Goal: Task Accomplishment & Management: Manage account settings

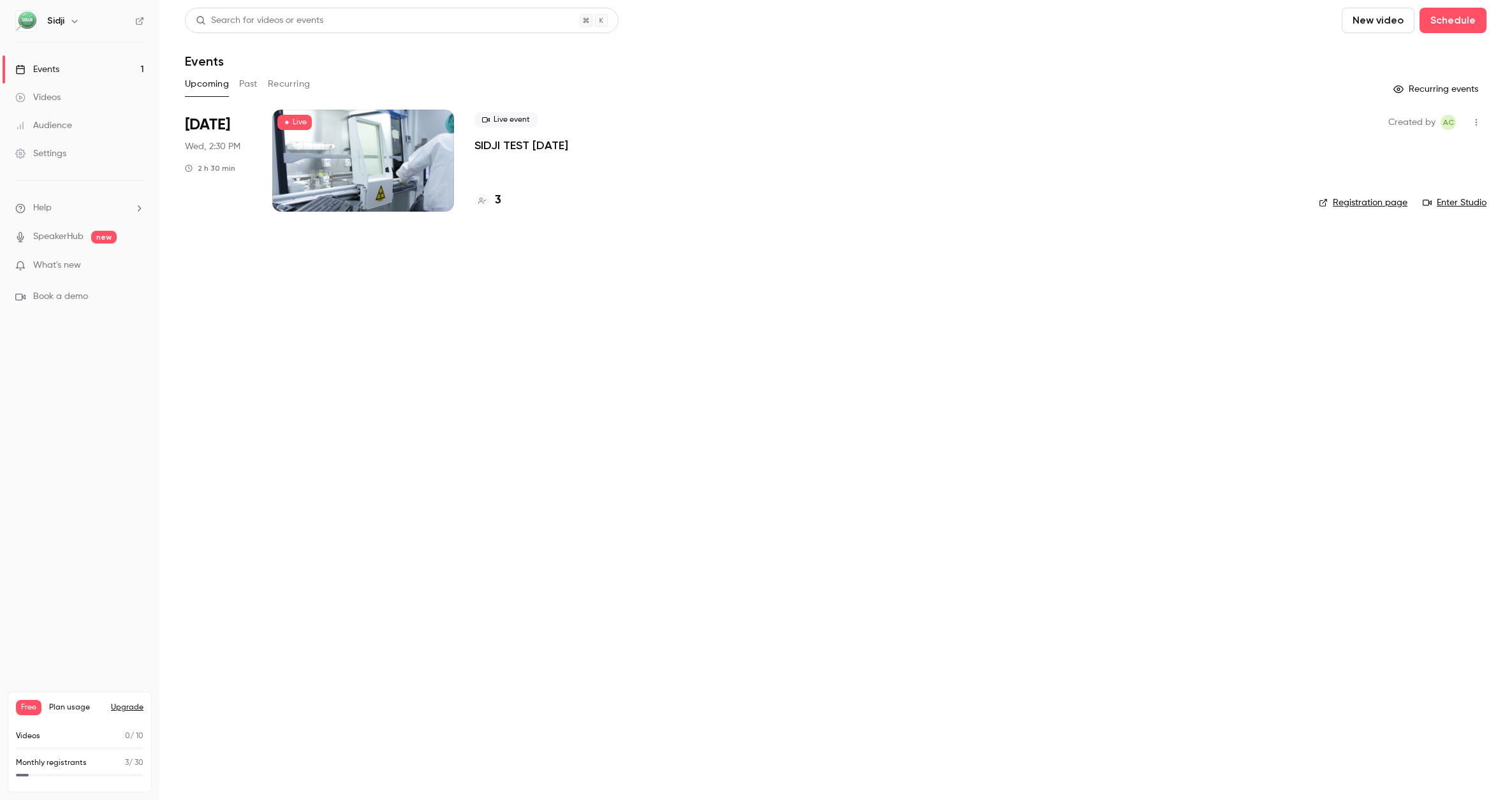
click at [244, 86] on button "Past" at bounding box center [248, 84] width 19 height 20
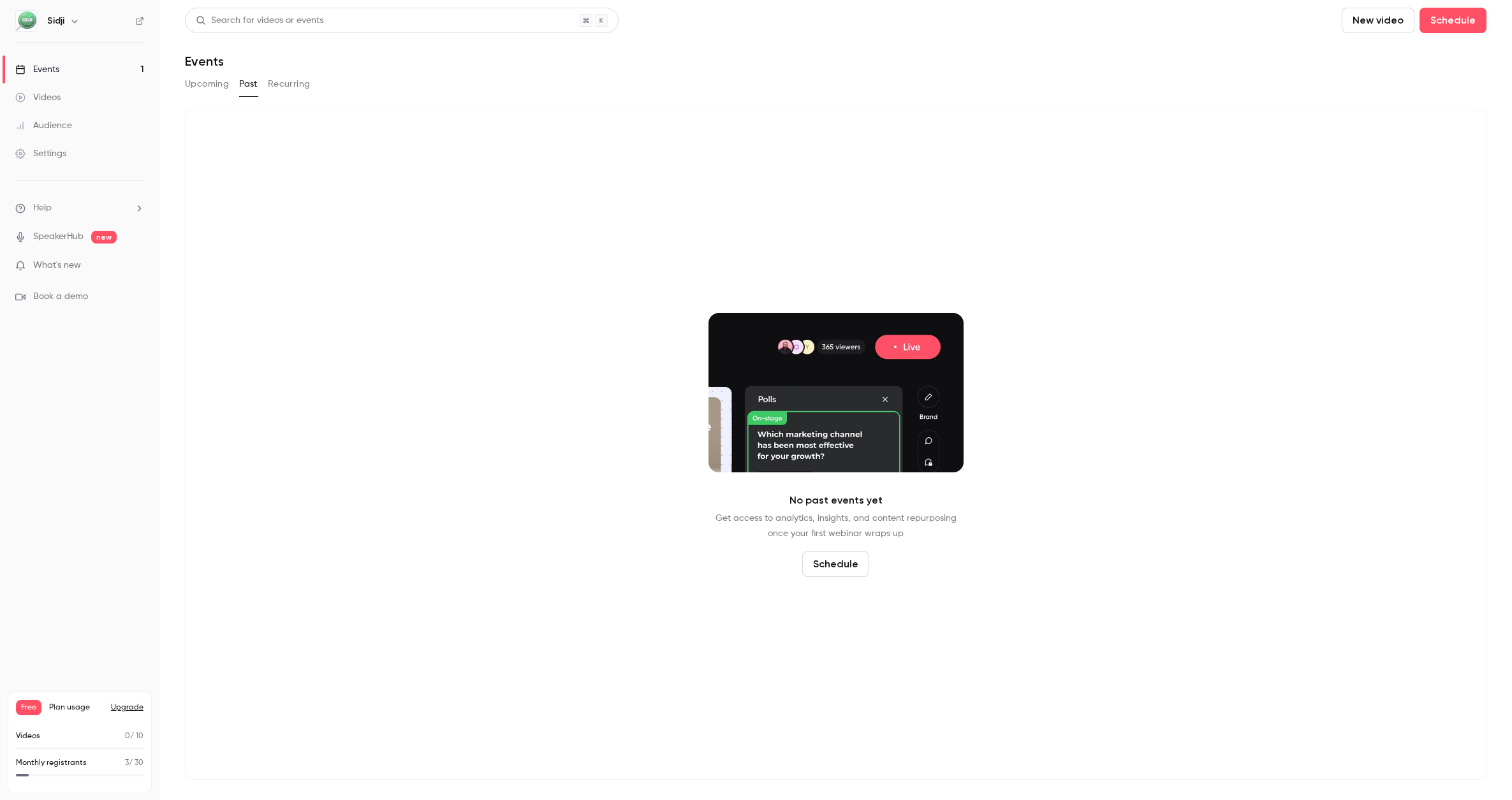
click at [206, 89] on button "Upcoming" at bounding box center [207, 84] width 44 height 20
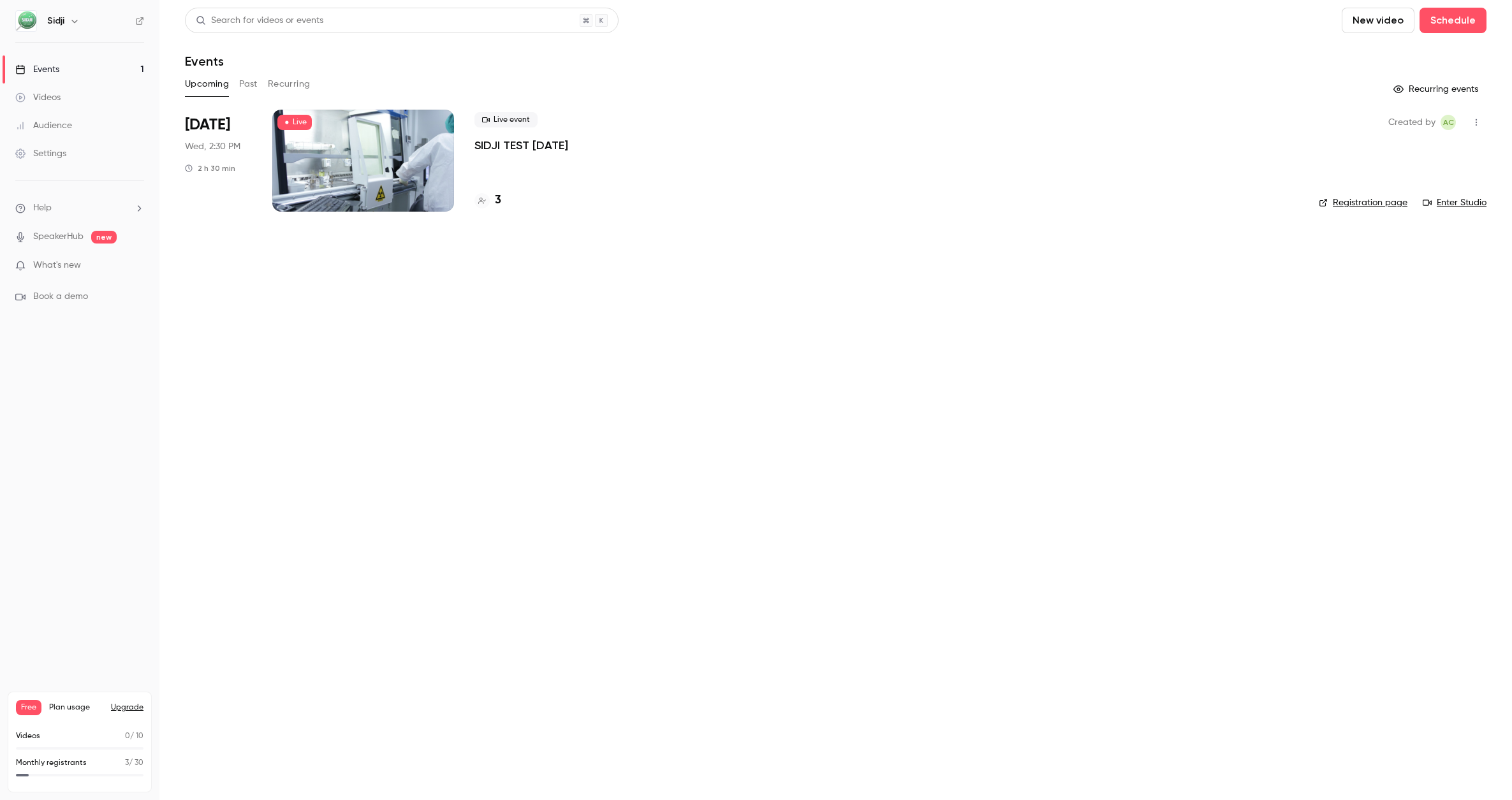
click at [392, 166] on div at bounding box center [363, 160] width 182 height 102
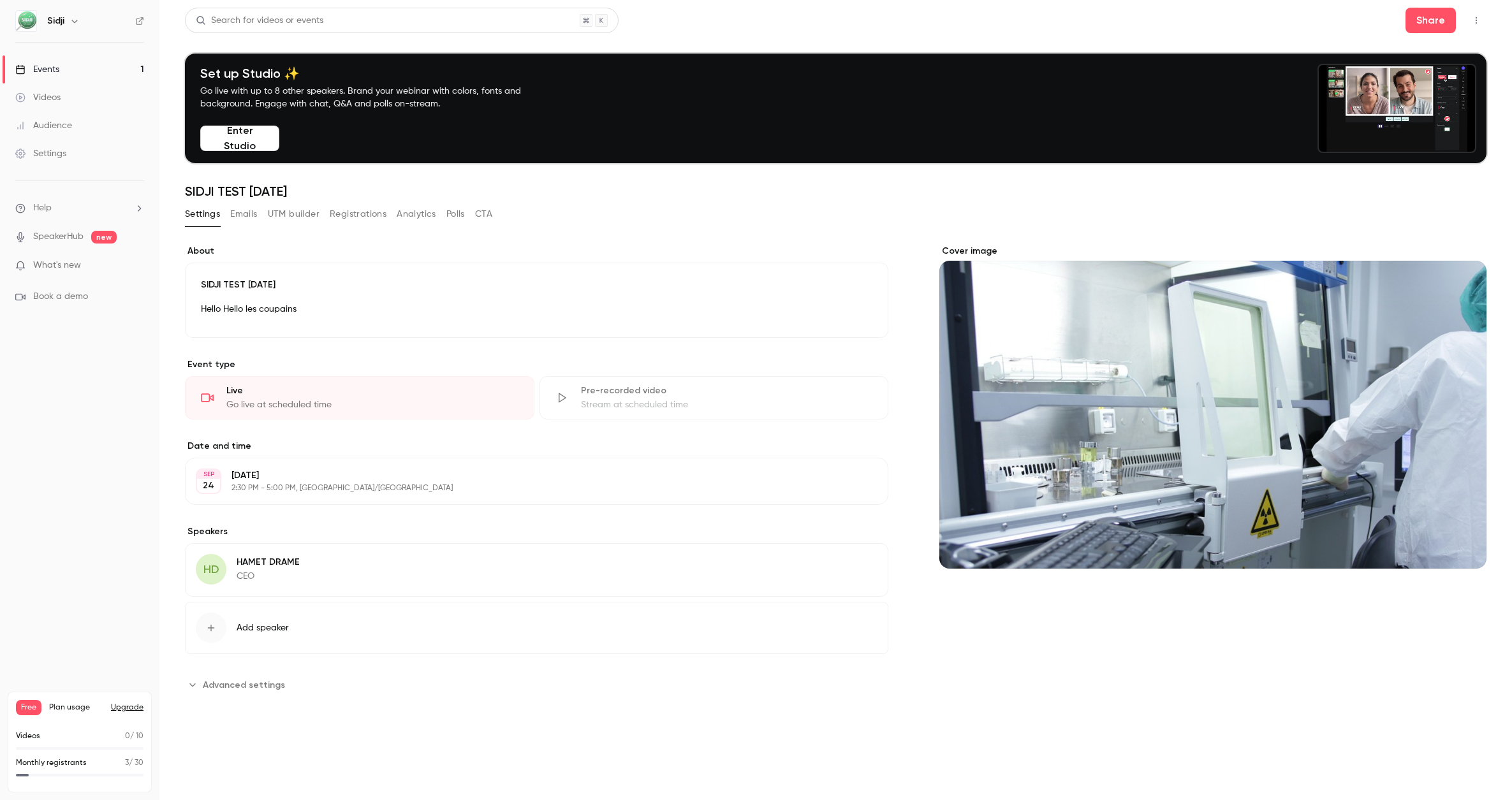
click at [844, 311] on button "Edit" at bounding box center [849, 312] width 46 height 20
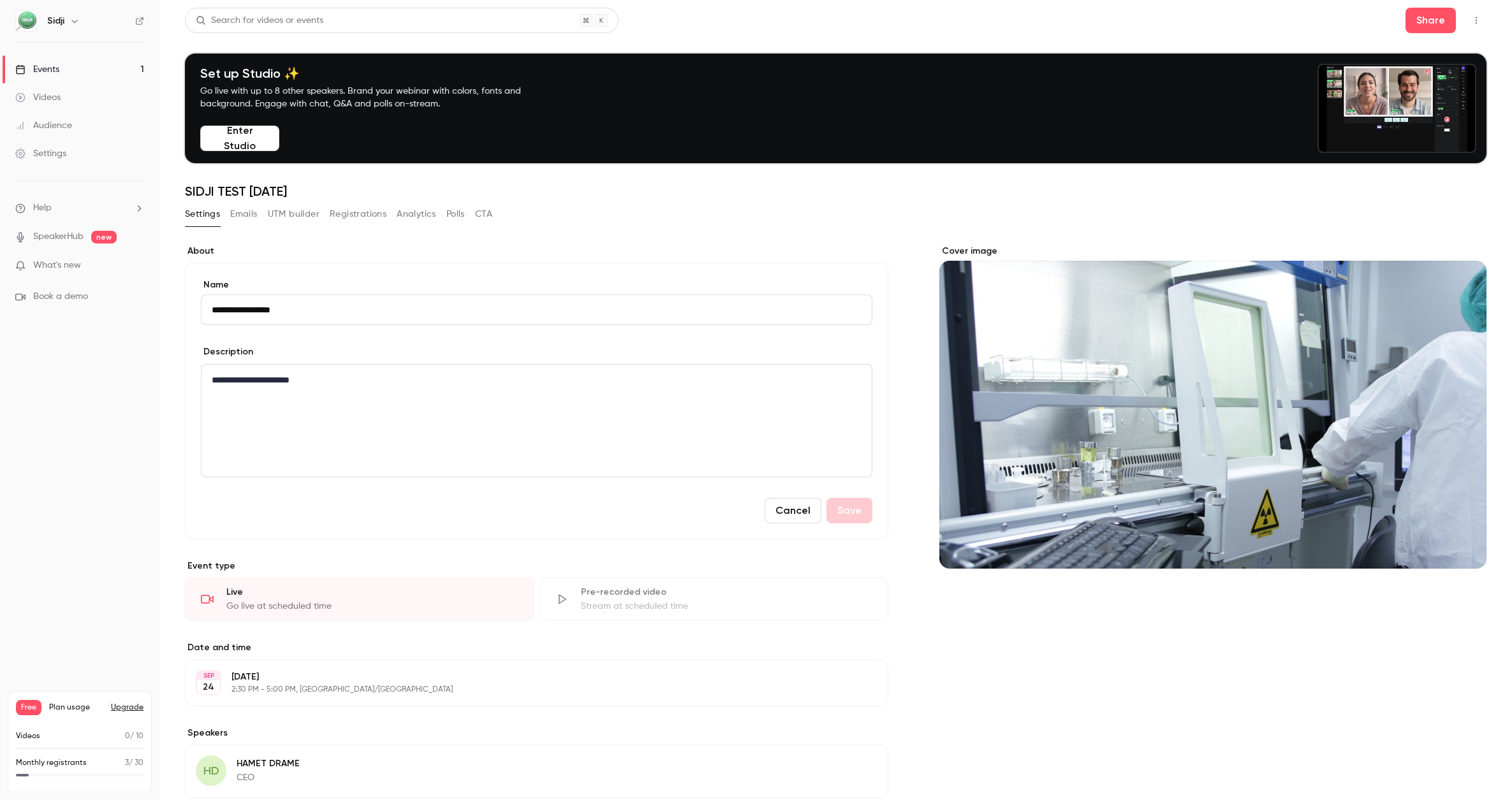
click at [726, 385] on p "**********" at bounding box center [534, 380] width 644 height 15
click at [662, 254] on label "About" at bounding box center [536, 252] width 703 height 13
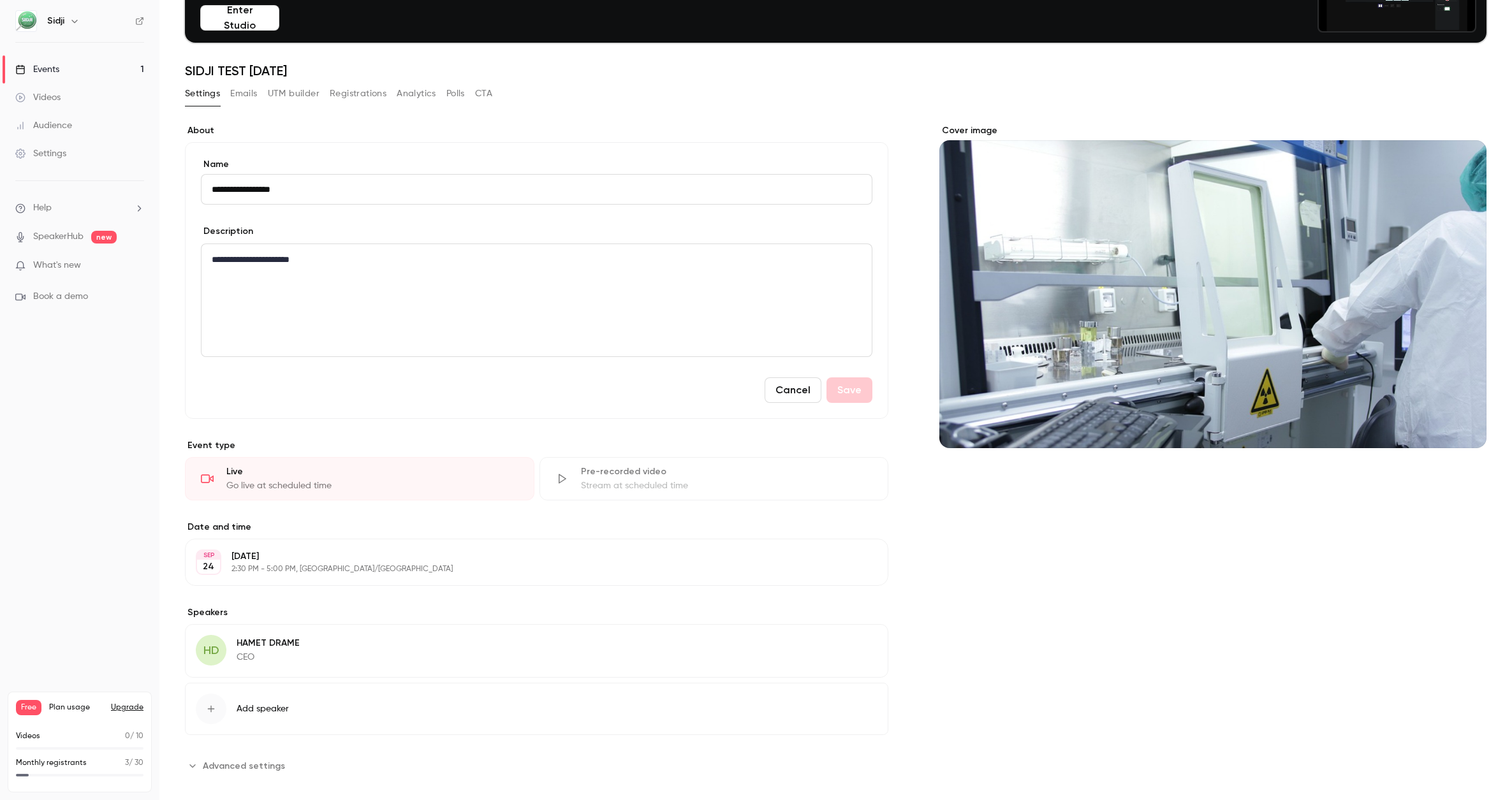
scroll to position [134, 0]
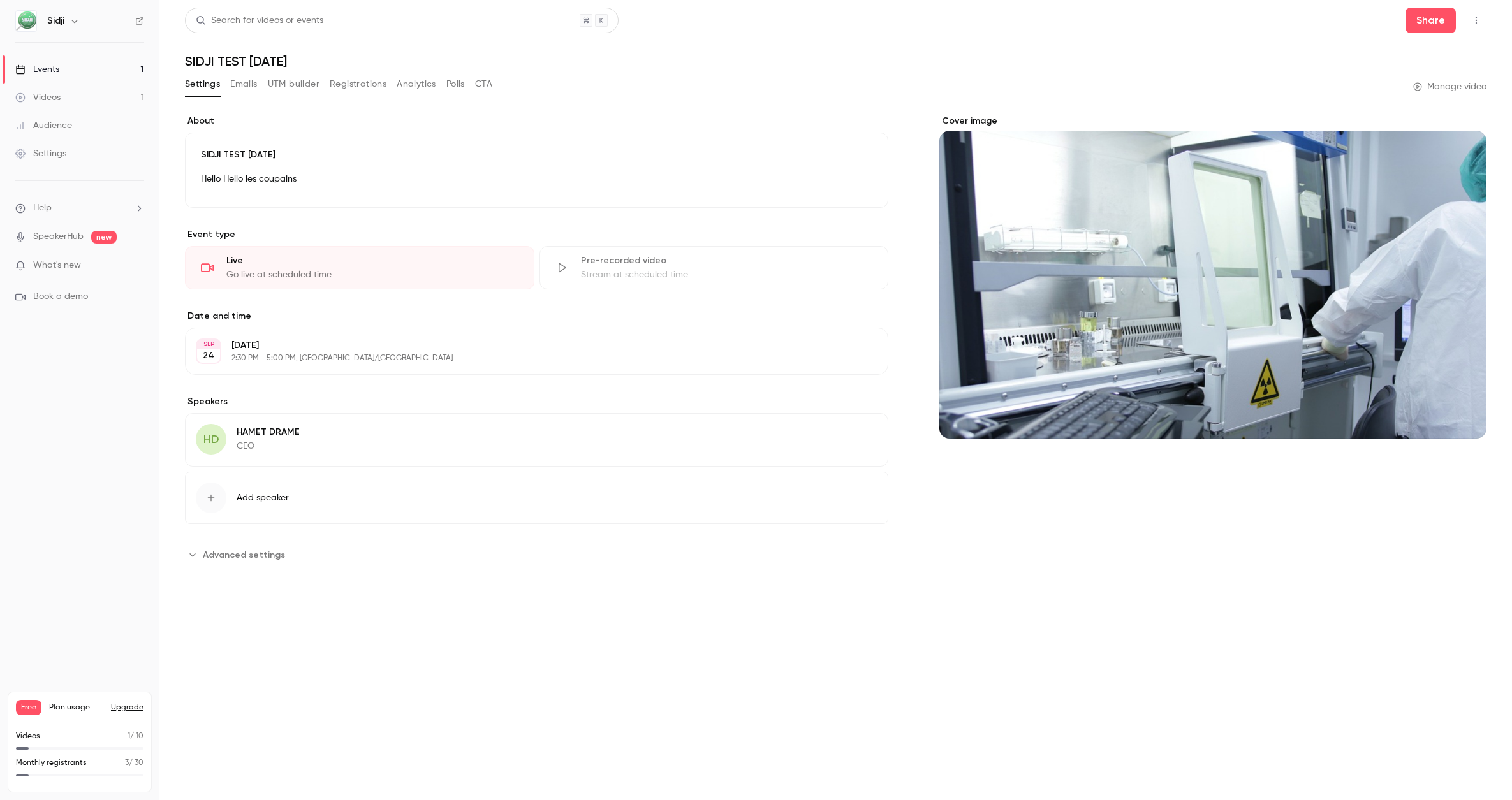
click at [70, 260] on span "What's new" at bounding box center [57, 266] width 48 height 13
click at [1023, 60] on div at bounding box center [756, 400] width 1512 height 800
